Goal: Task Accomplishment & Management: Use online tool/utility

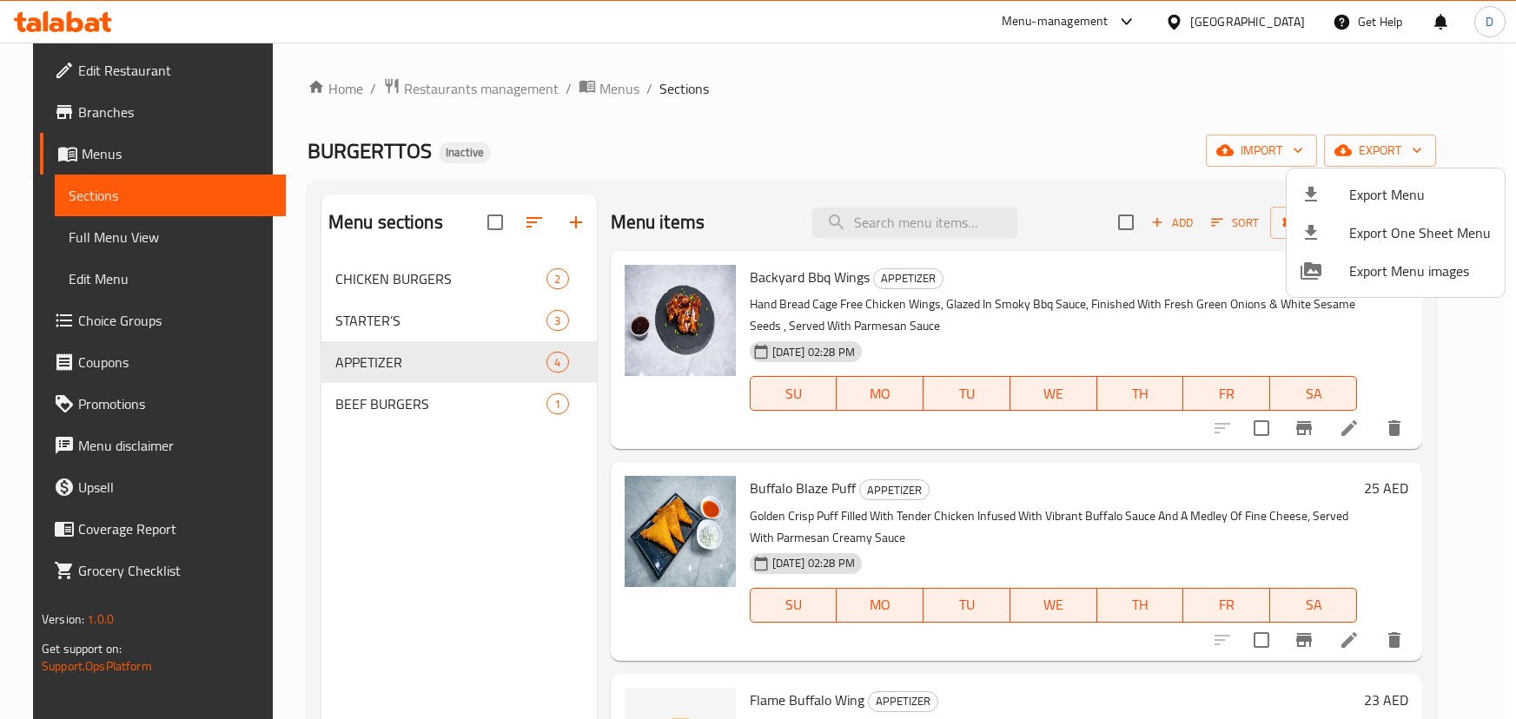
click at [105, 10] on div at bounding box center [758, 359] width 1516 height 719
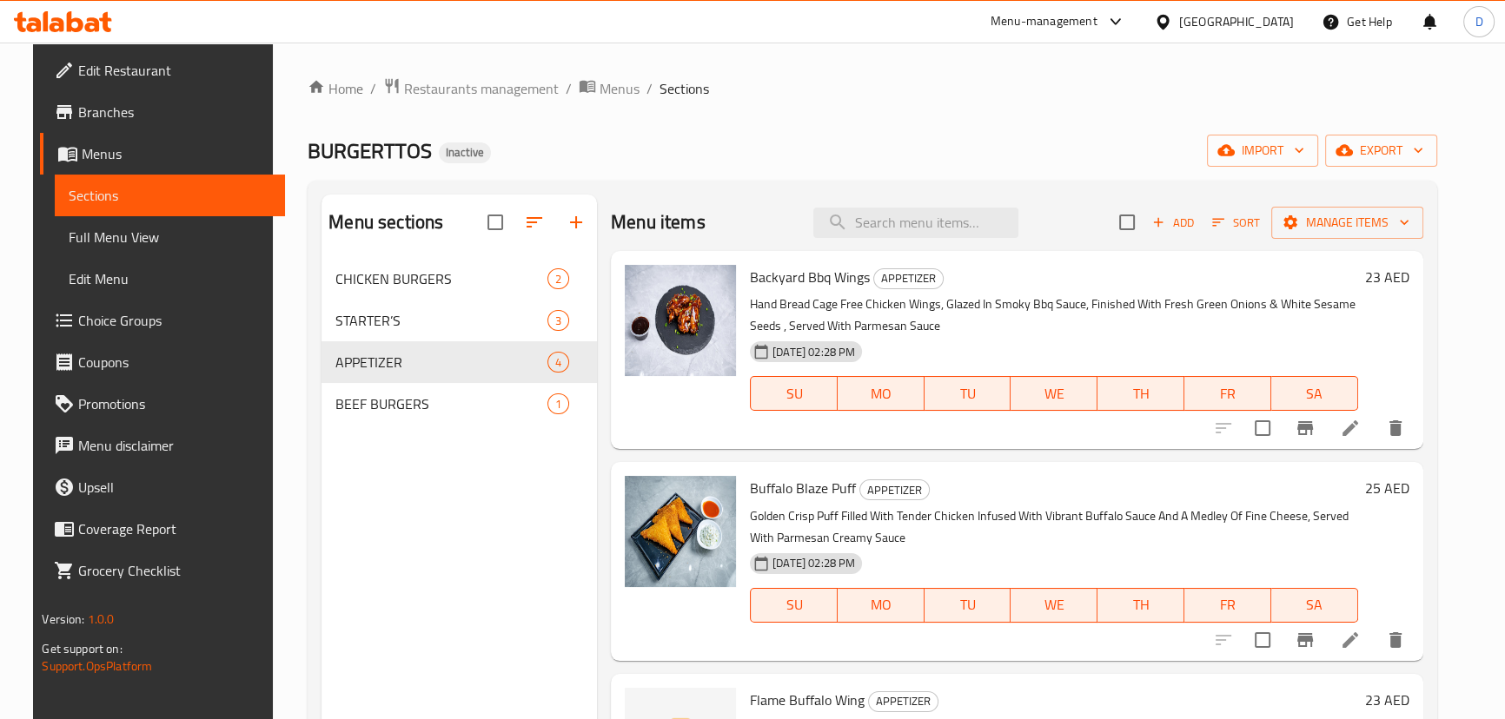
click at [100, 17] on icon at bounding box center [63, 21] width 98 height 21
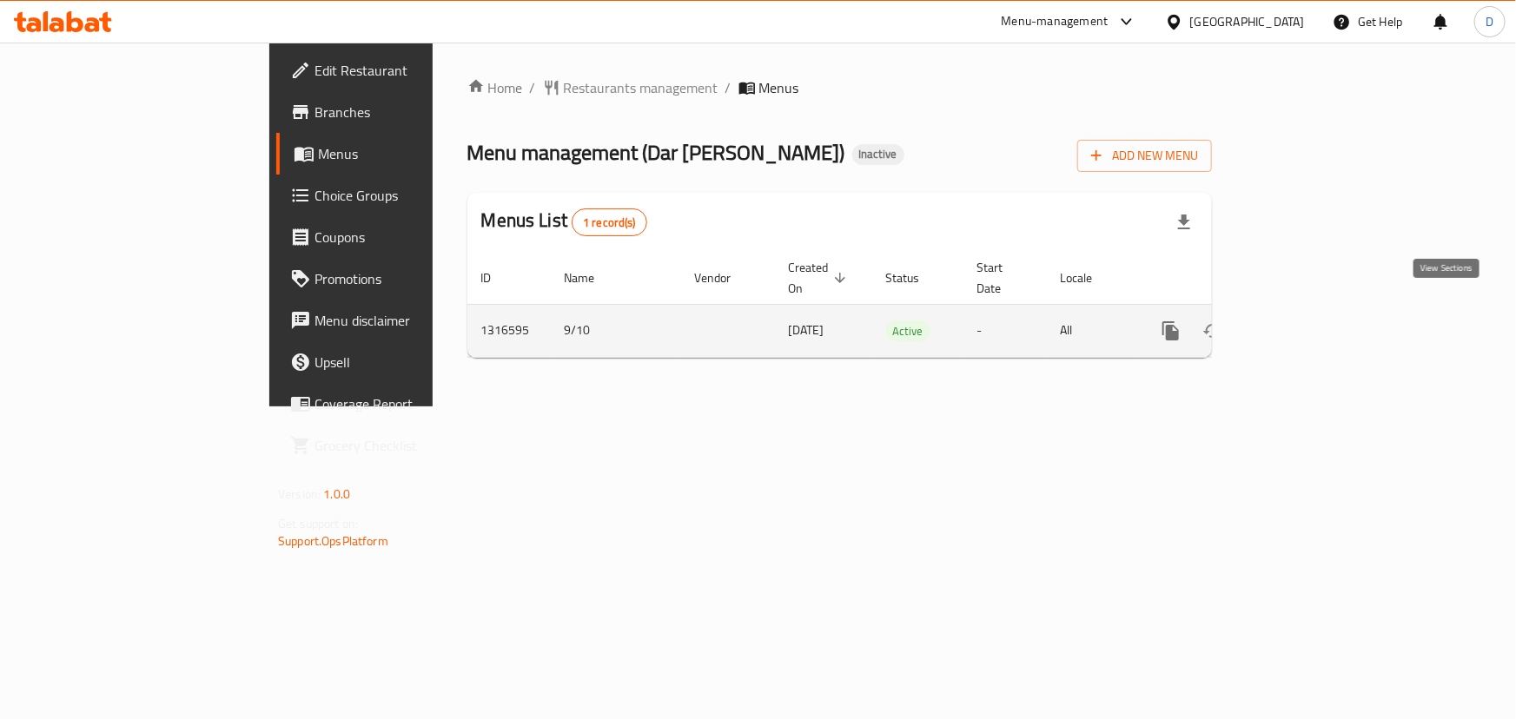
click at [1307, 321] on icon "enhanced table" at bounding box center [1296, 331] width 21 height 21
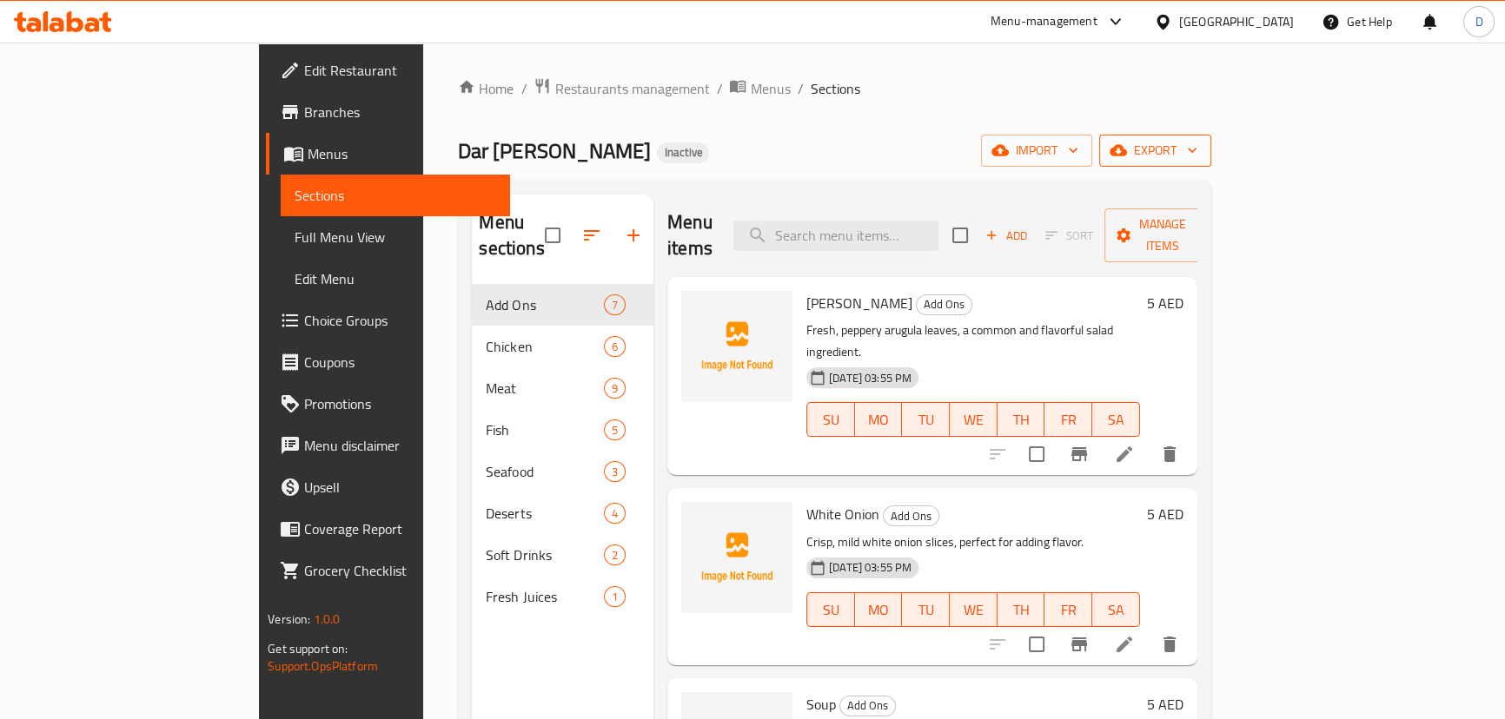
click at [1197, 156] on span "export" at bounding box center [1155, 151] width 84 height 22
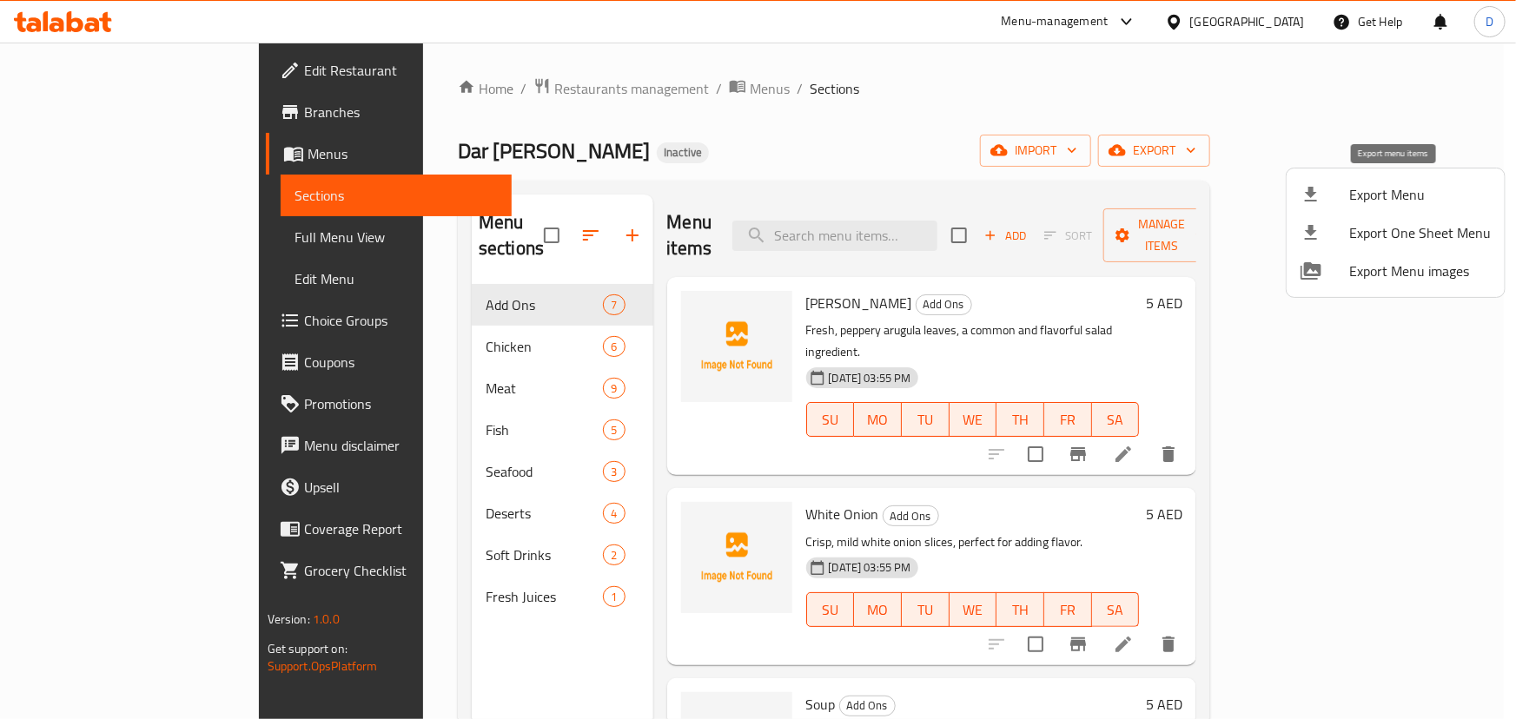
click at [1391, 184] on span "Export Menu" at bounding box center [1420, 194] width 142 height 21
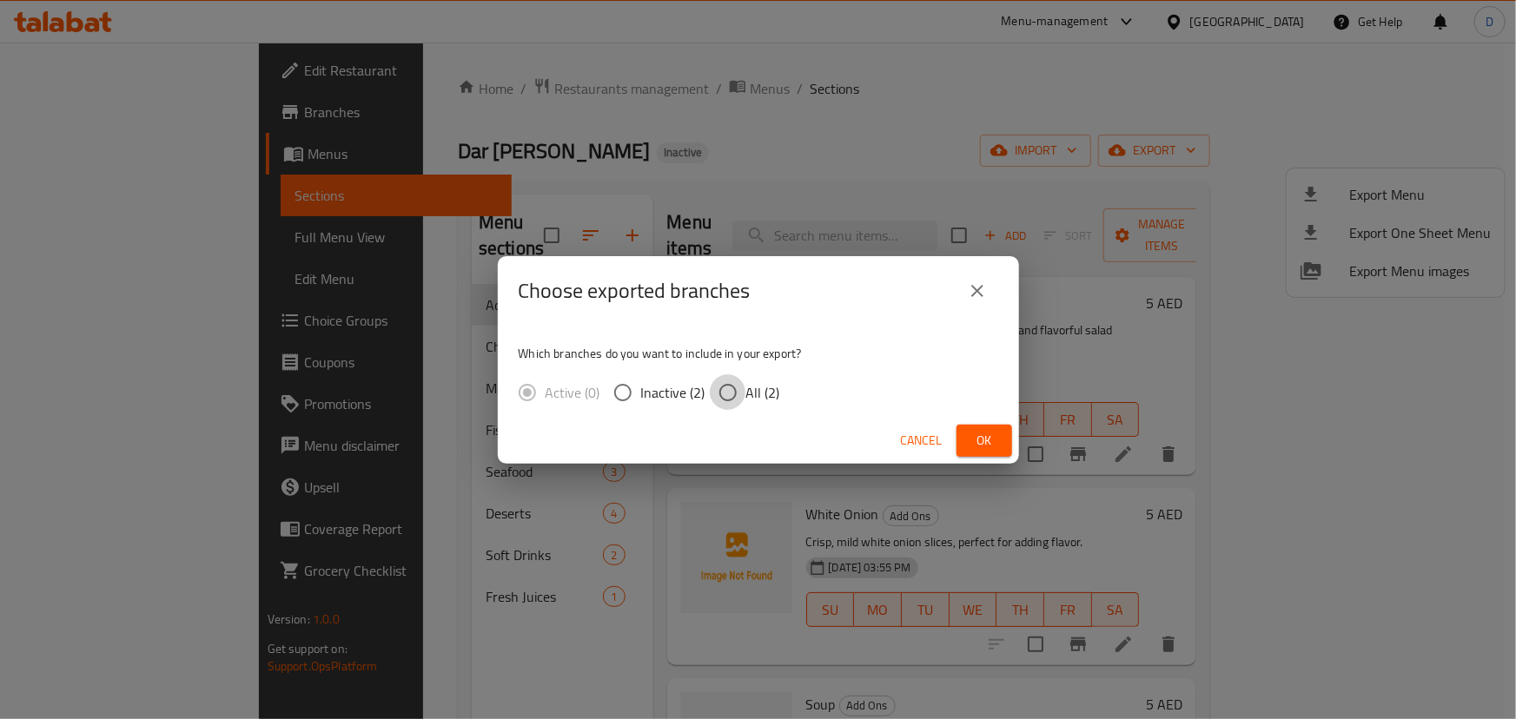
drag, startPoint x: 725, startPoint y: 390, endPoint x: 760, endPoint y: 394, distance: 34.9
click at [725, 390] on input "All (2)" at bounding box center [728, 392] width 36 height 36
radio input "true"
click at [971, 435] on span "Ok" at bounding box center [984, 441] width 28 height 22
